Goal: Navigation & Orientation: Find specific page/section

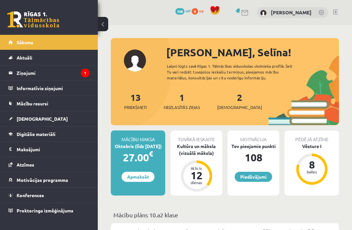
click at [228, 102] on link "2 Ieskaites" at bounding box center [239, 101] width 45 height 19
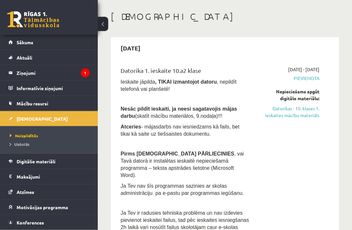
scroll to position [27, 0]
click at [278, 210] on div "[DATE] - [DATE] [GEOGRAPHIC_DATA] Nepieciešams apgūt digitālo materiālu: Datori…" at bounding box center [289, 154] width 69 height 176
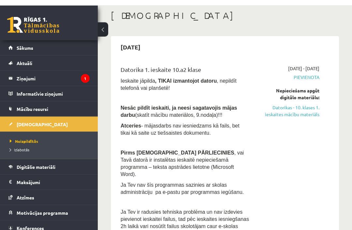
scroll to position [28, 0]
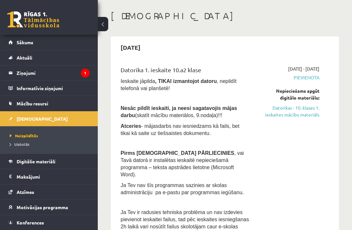
click at [59, 105] on link "Mācību resursi" at bounding box center [48, 103] width 81 height 15
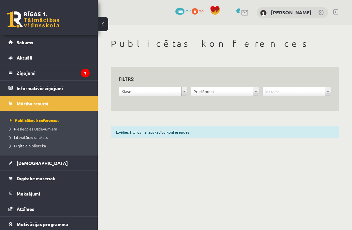
click at [38, 147] on span "Digitālā bibliotēka" at bounding box center [28, 145] width 36 height 5
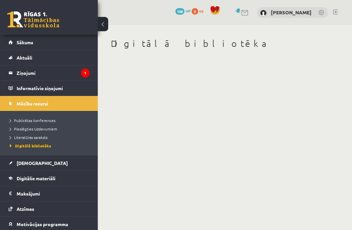
click at [60, 179] on link "Digitālie materiāli" at bounding box center [48, 178] width 81 height 15
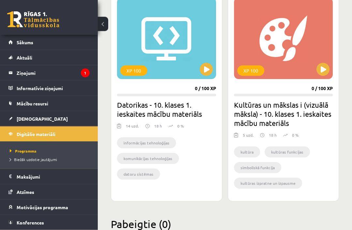
scroll to position [194, 0]
click at [26, 73] on legend "Ziņojumi 1" at bounding box center [53, 72] width 73 height 15
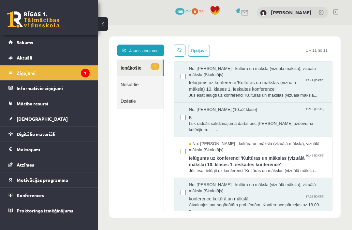
click at [13, 135] on link "Digitālie materiāli" at bounding box center [48, 134] width 81 height 15
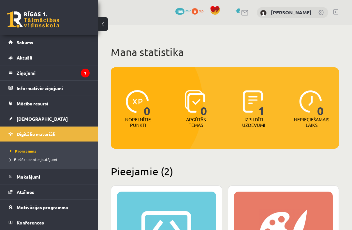
click at [24, 44] on span "Sākums" at bounding box center [25, 42] width 17 height 6
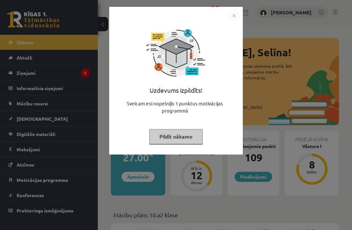
click at [173, 136] on button "Pildīt nākamo" at bounding box center [175, 136] width 53 height 15
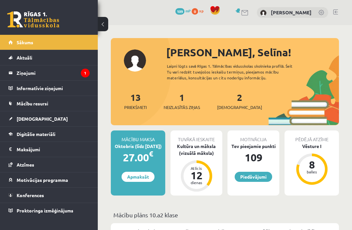
click at [337, 13] on link at bounding box center [335, 11] width 5 height 5
